Goal: Task Accomplishment & Management: Manage account settings

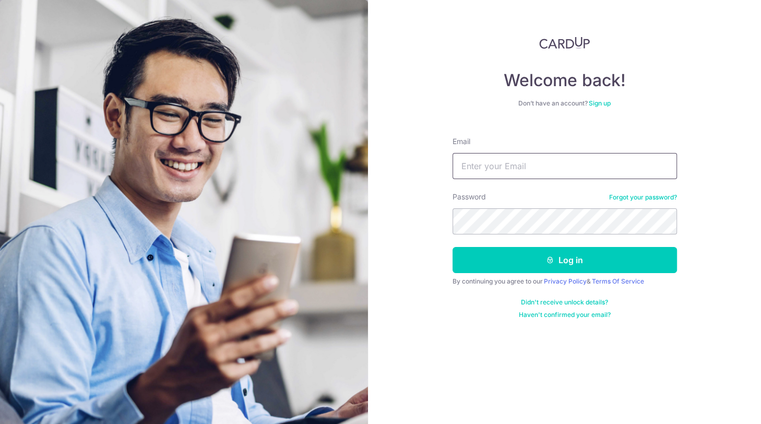
click at [551, 166] on input "Email" at bounding box center [564, 166] width 224 height 26
type input "[EMAIL_ADDRESS][DOMAIN_NAME]"
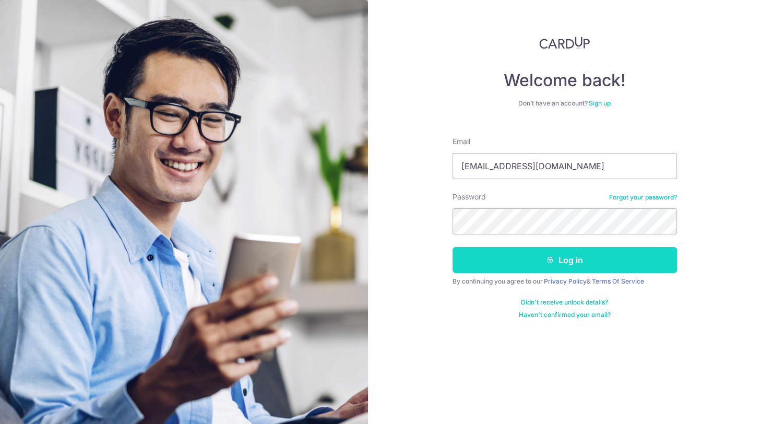
click at [577, 262] on button "Log in" at bounding box center [564, 260] width 224 height 26
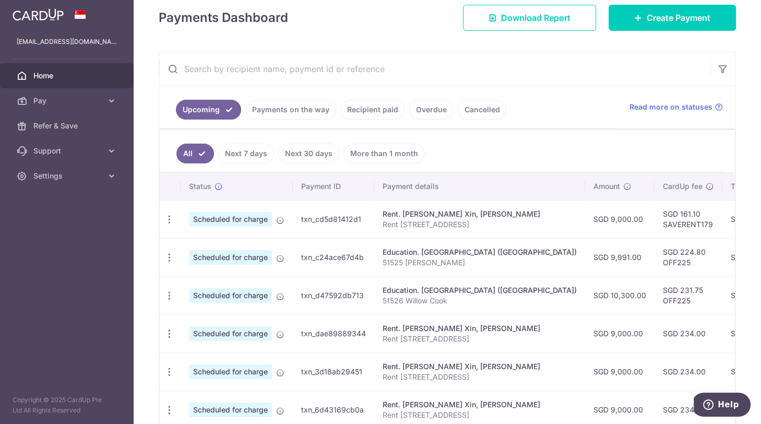
scroll to position [180, 0]
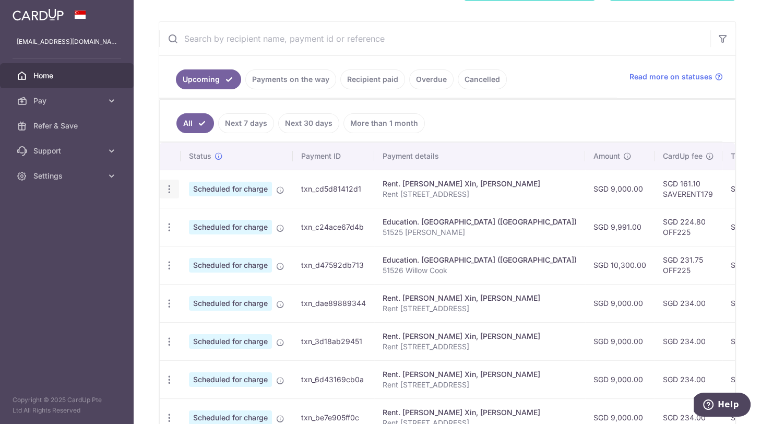
click at [171, 185] on icon "button" at bounding box center [169, 189] width 11 height 11
click at [230, 214] on span "Update payment" at bounding box center [224, 217] width 71 height 13
radio input "true"
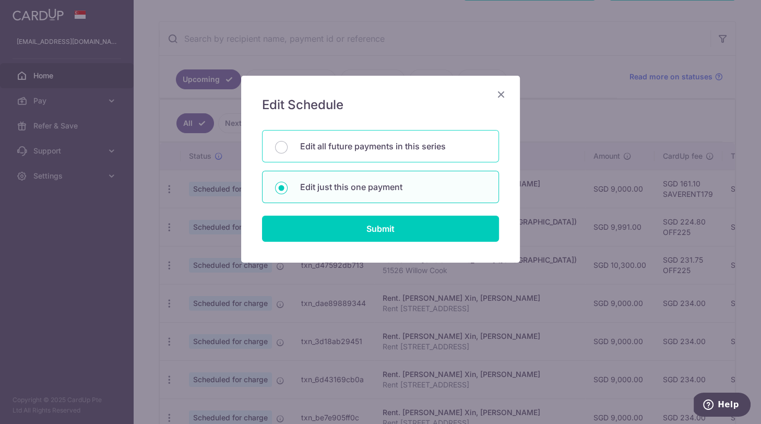
click at [378, 153] on div "Edit all future payments in this series" at bounding box center [380, 146] width 237 height 32
radio input "true"
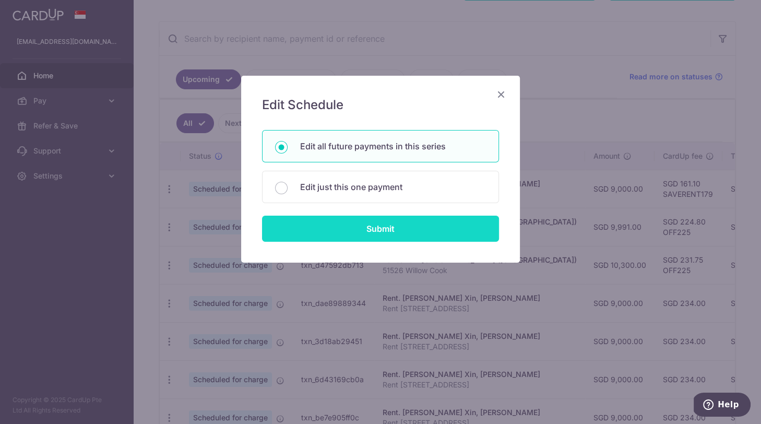
click at [413, 233] on input "Submit" at bounding box center [380, 228] width 237 height 26
radio input "true"
type input "9,000.00"
type input "Rent [STREET_ADDRESS]"
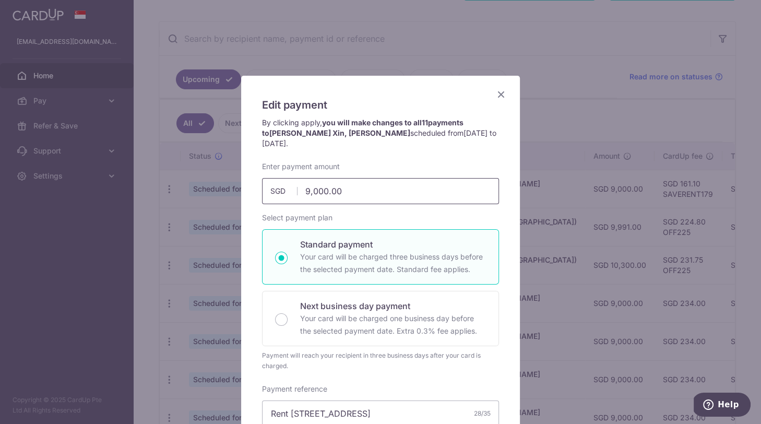
click at [381, 183] on input "9,000.00" at bounding box center [380, 191] width 237 height 26
type input "9"
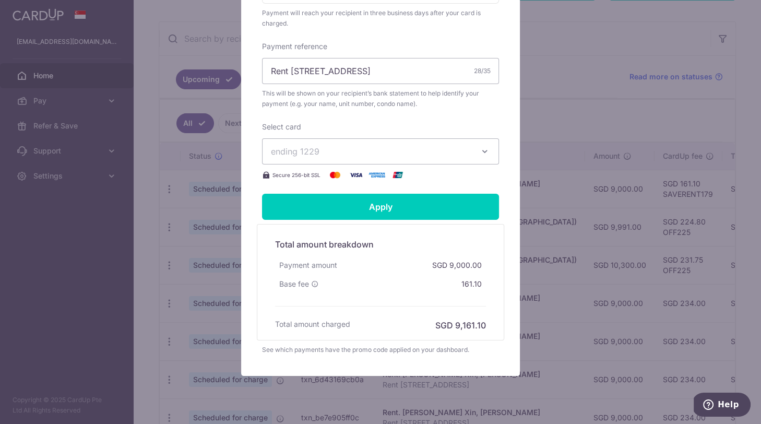
scroll to position [356, 0]
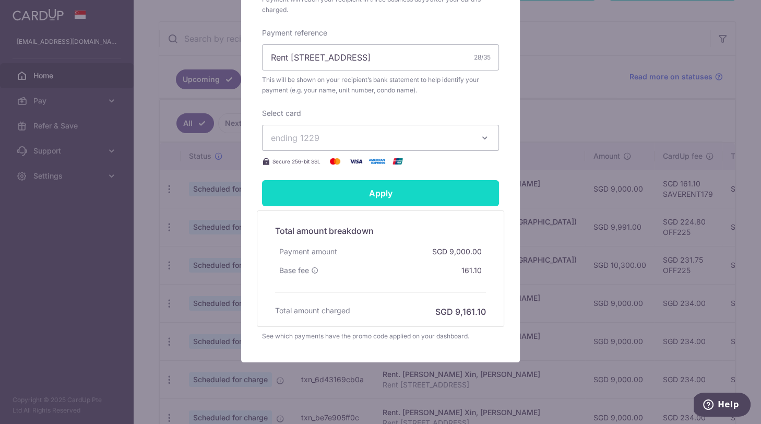
type input "8,500.00"
click at [382, 180] on input "Apply" at bounding box center [380, 193] width 237 height 26
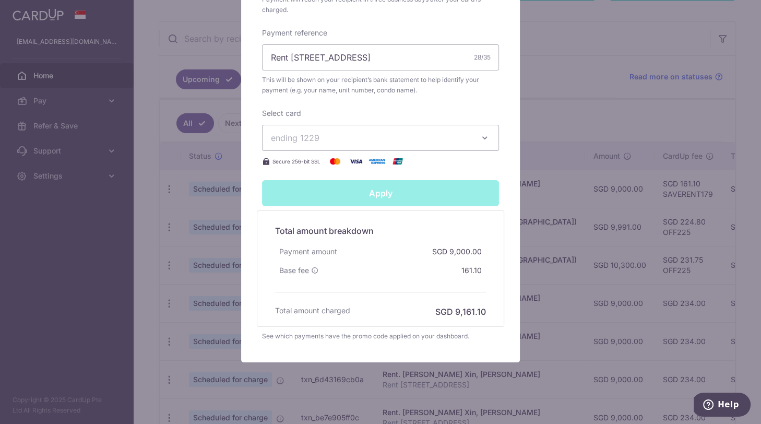
type input "Successfully Applied"
click at [358, 187] on div "Successfully Applied" at bounding box center [380, 193] width 249 height 26
click at [156, 213] on div "Edit payment By clicking apply, you will make changes to all 11 payments to [PE…" at bounding box center [380, 212] width 761 height 424
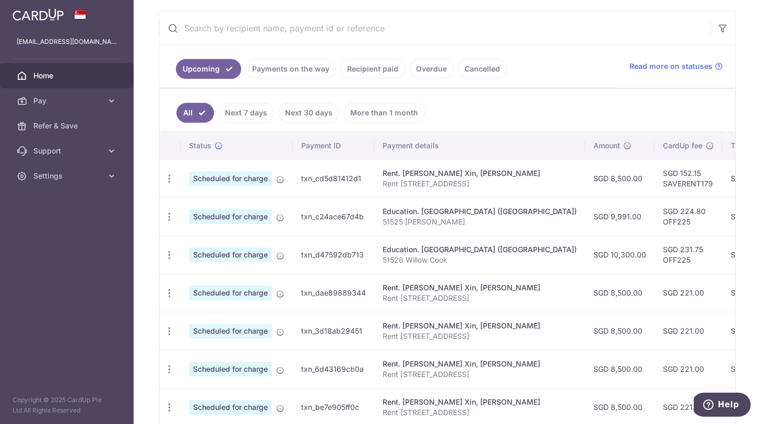
scroll to position [207, 0]
